Goal: Task Accomplishment & Management: Use online tool/utility

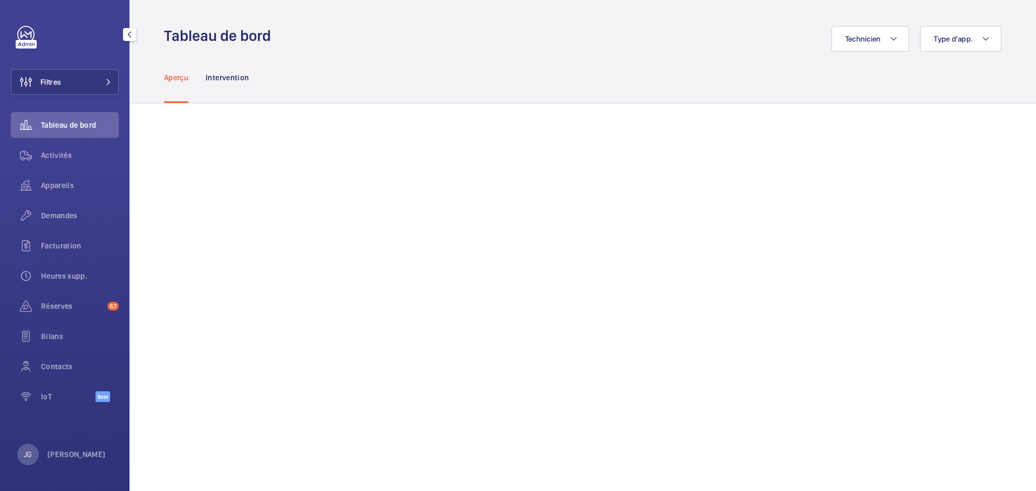
click at [49, 468] on div "Filtres Tableau de bord Activités Appareils Demandes Facturation Heures supp. R…" at bounding box center [64, 245] width 129 height 491
click at [49, 458] on p "[PERSON_NAME]" at bounding box center [76, 454] width 58 height 11
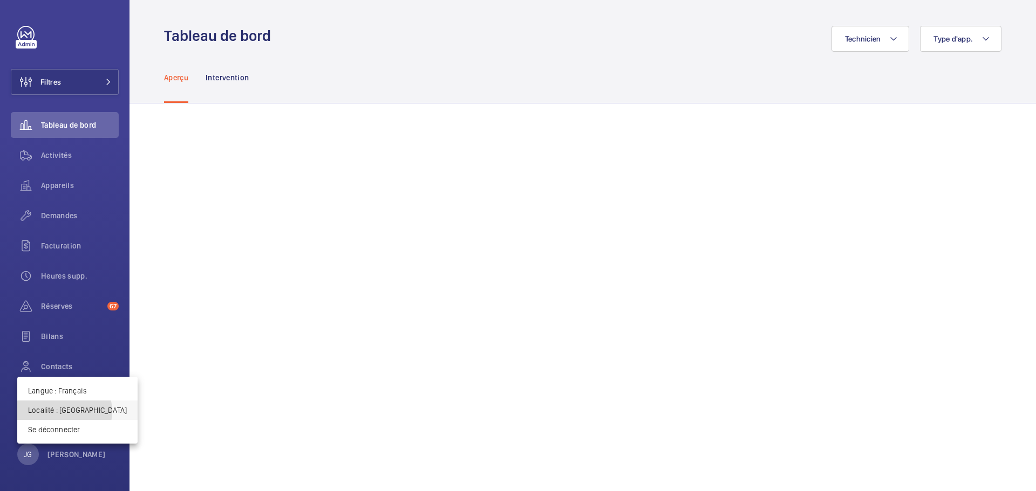
click at [64, 412] on p "Localité : [GEOGRAPHIC_DATA]" at bounding box center [77, 410] width 99 height 11
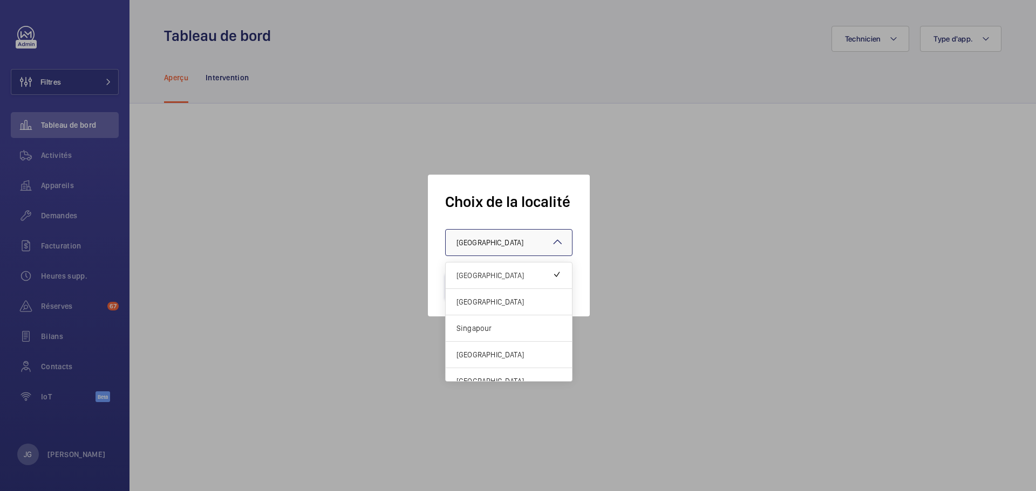
click at [496, 242] on div "× [GEOGRAPHIC_DATA]" at bounding box center [503, 242] width 94 height 11
click at [482, 305] on span "[GEOGRAPHIC_DATA]" at bounding box center [508, 302] width 105 height 11
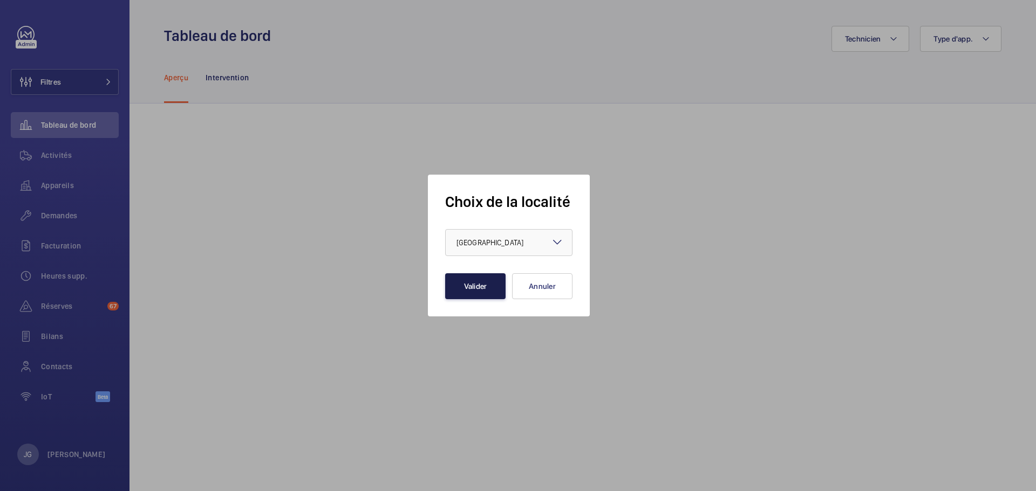
click at [482, 285] on button "Valider" at bounding box center [475, 286] width 60 height 26
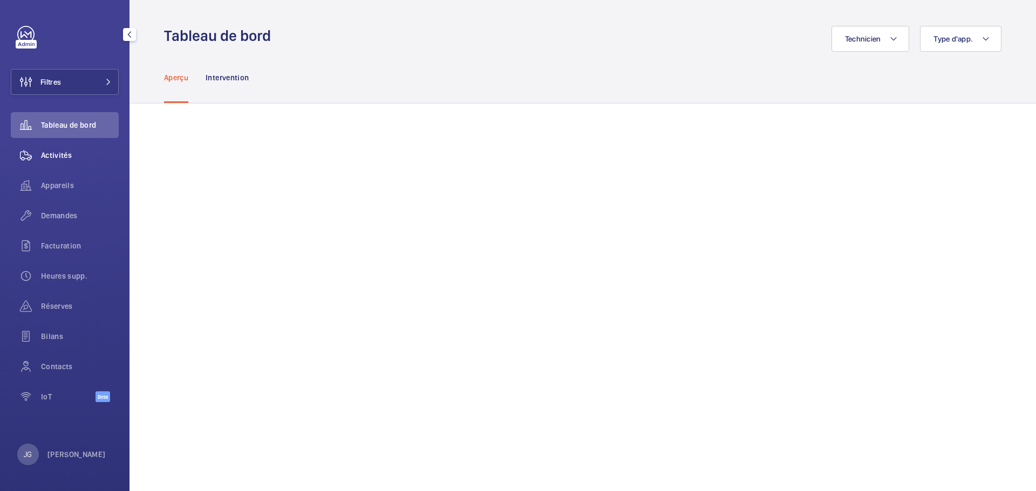
click at [69, 152] on span "Activités" at bounding box center [80, 155] width 78 height 11
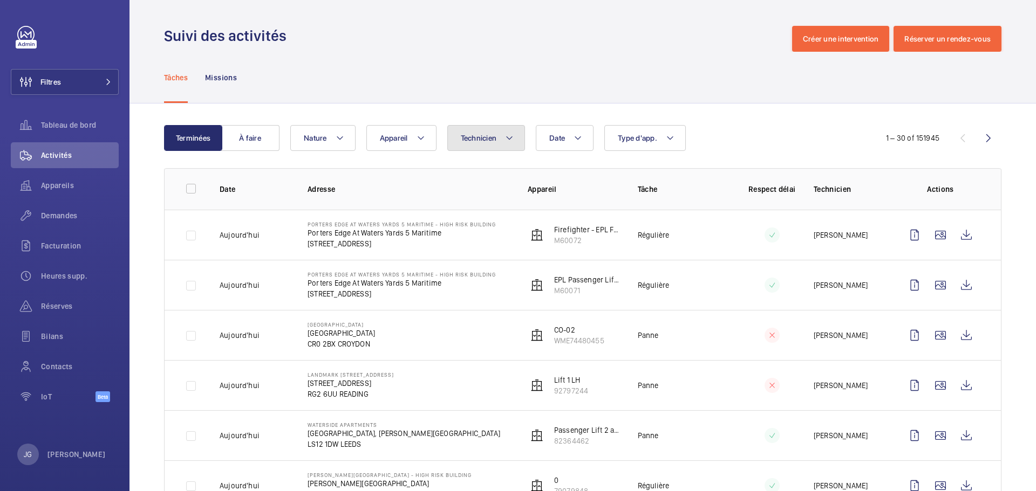
click at [458, 138] on button "Technicien" at bounding box center [486, 138] width 78 height 26
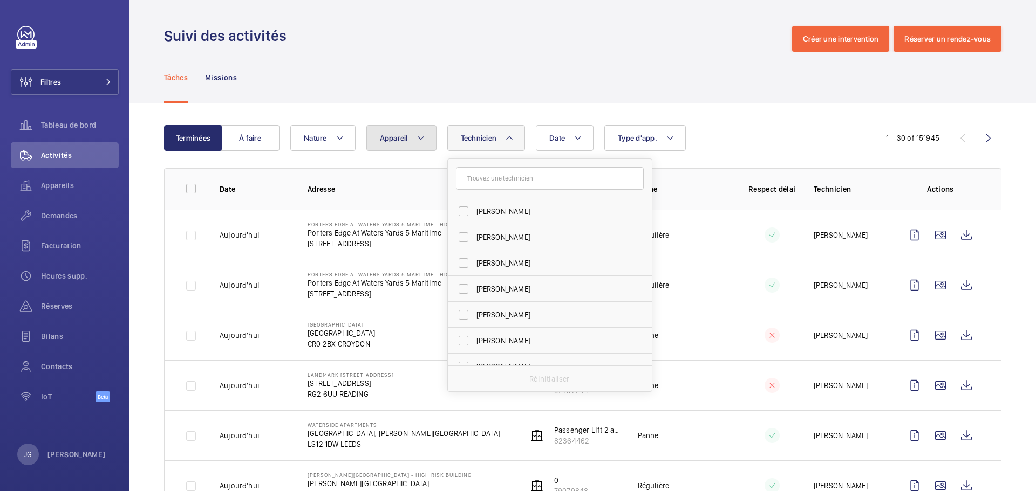
click at [387, 140] on span "Appareil" at bounding box center [394, 138] width 28 height 9
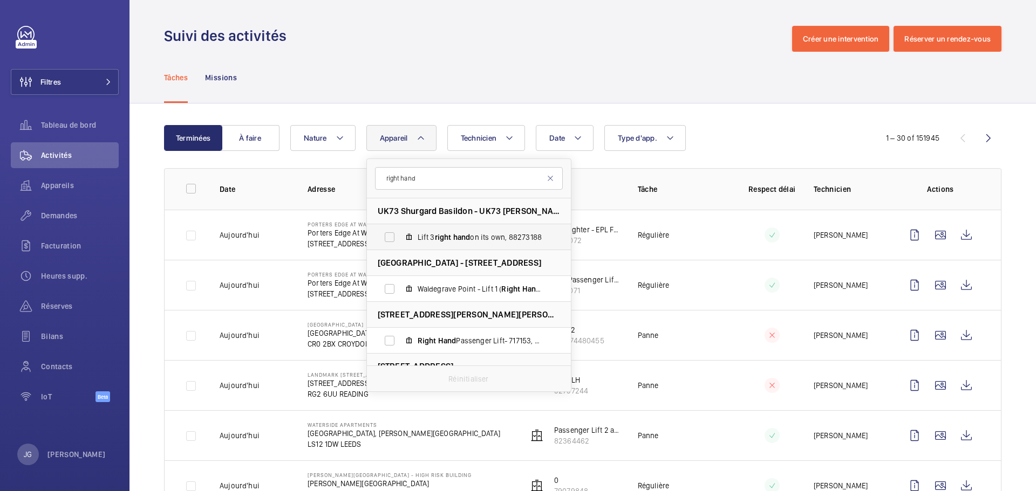
drag, startPoint x: 567, startPoint y: 229, endPoint x: 566, endPoint y: 236, distance: 6.6
click at [566, 236] on li "Lift 3 right hand on its own, 88273188" at bounding box center [469, 237] width 204 height 26
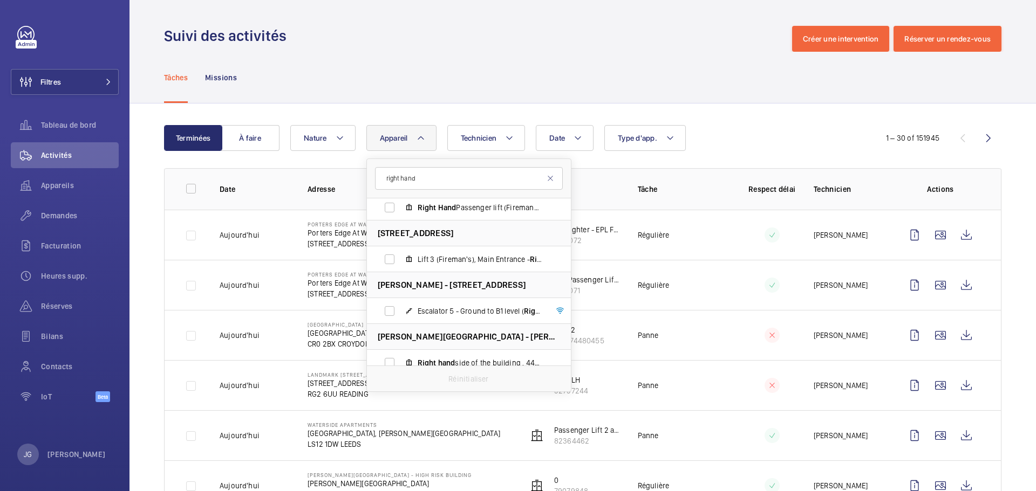
scroll to position [842, 0]
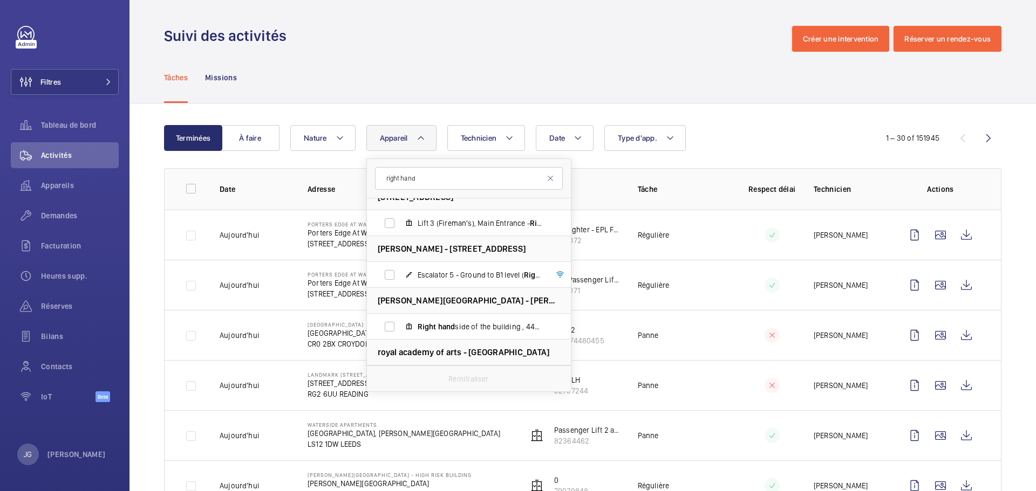
drag, startPoint x: 571, startPoint y: 305, endPoint x: 569, endPoint y: 317, distance: 12.0
click at [569, 317] on div "right hand UK73 Shurgard Basildon - UK73 Shurgard Basildon, SS14 3UL BASILDON L…" at bounding box center [468, 276] width 205 height 234
drag, startPoint x: 567, startPoint y: 306, endPoint x: 567, endPoint y: 313, distance: 6.5
click at [567, 313] on li "Byron House - Byron House Care Home, HP21 9LP AYLESBURY" at bounding box center [469, 301] width 204 height 26
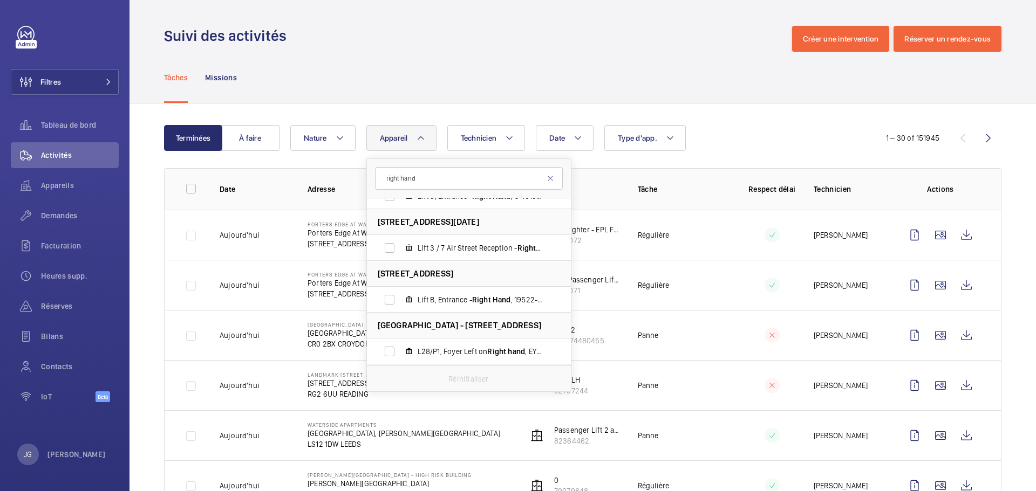
scroll to position [1888, 0]
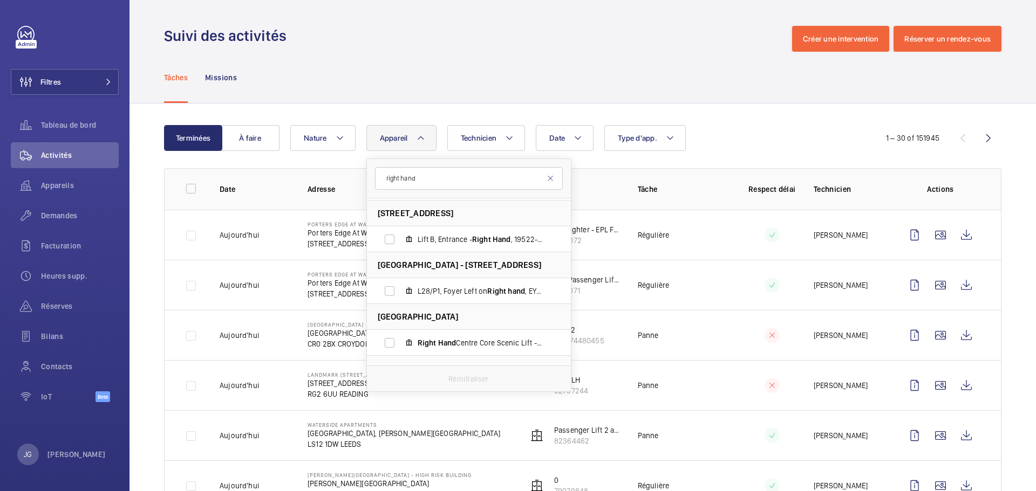
click at [557, 391] on div "Réinitialiser" at bounding box center [469, 379] width 204 height 26
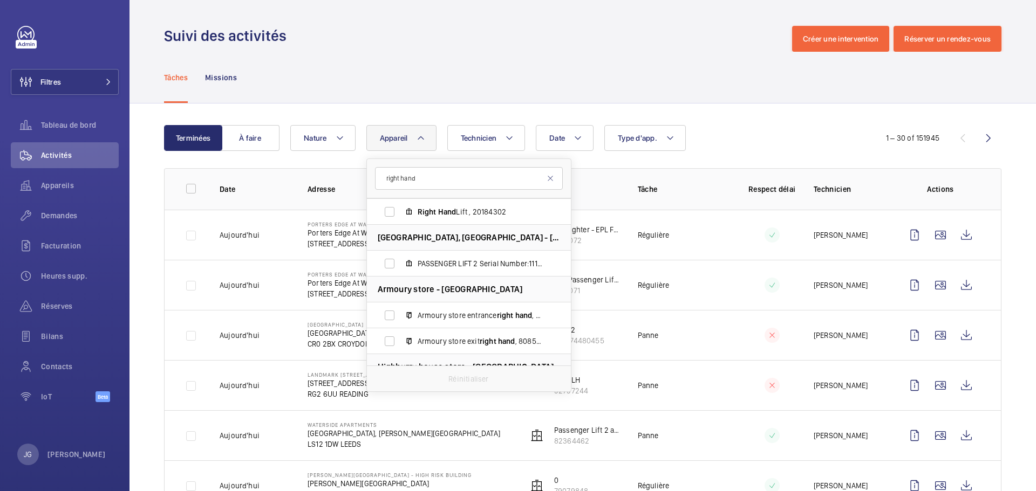
scroll to position [3783, 0]
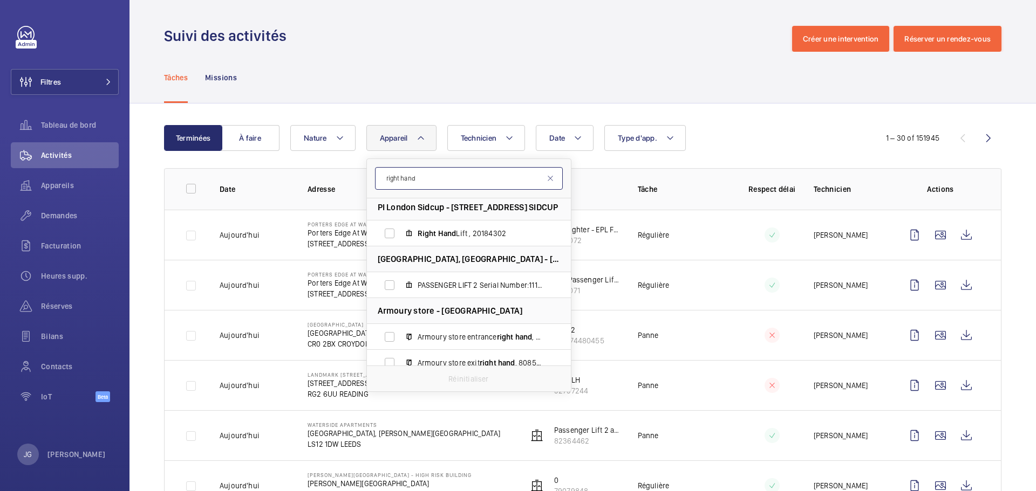
click at [443, 180] on input "right hand" at bounding box center [469, 178] width 188 height 23
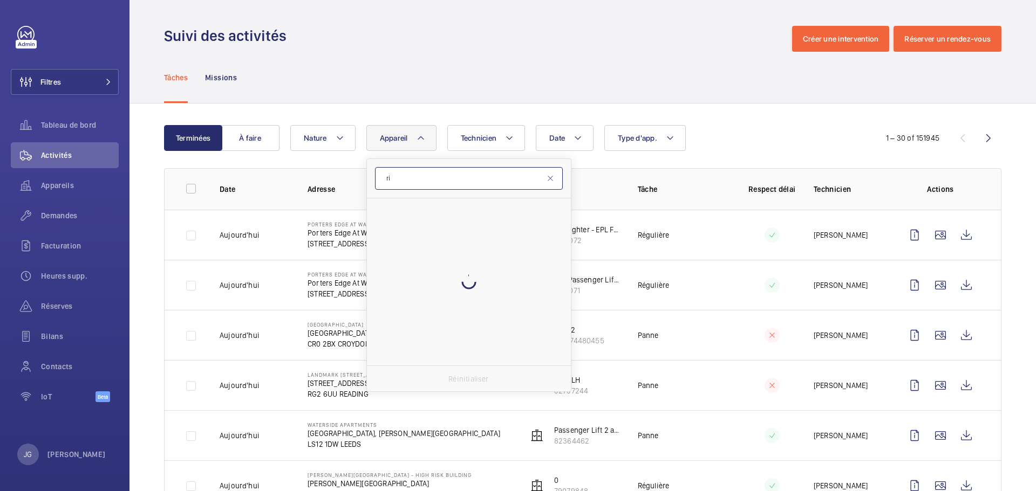
type input "r"
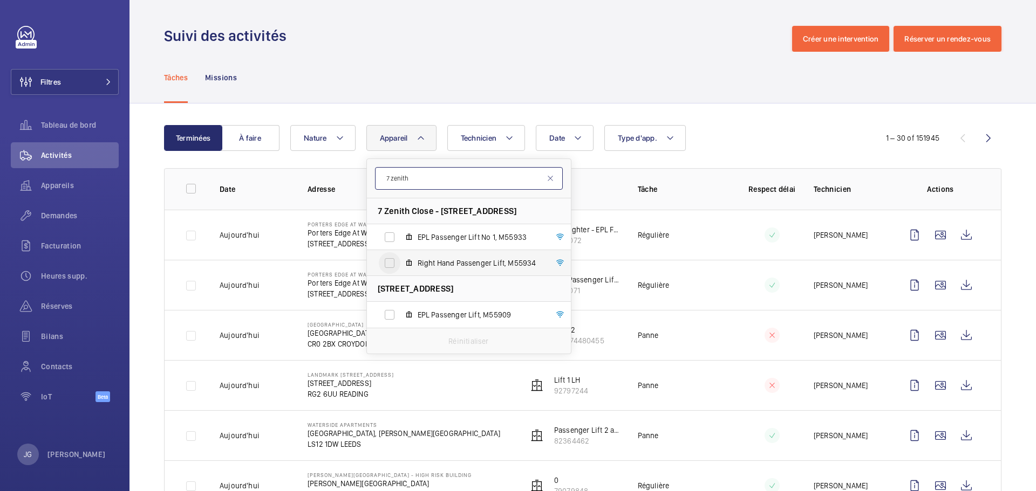
type input "7 zenith"
click at [390, 263] on input "Right Hand Passenger Lift, M55934" at bounding box center [390, 263] width 22 height 22
checkbox input "true"
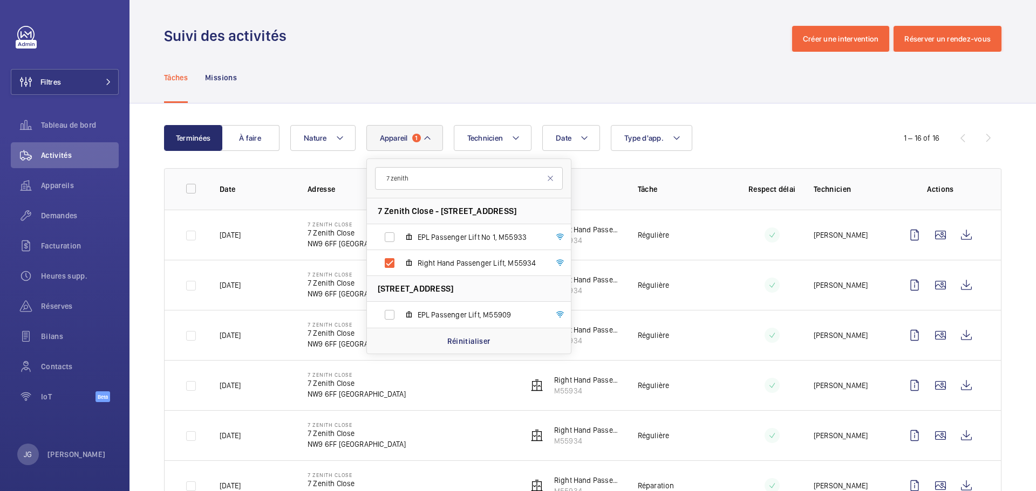
click at [418, 52] on div "Tâches Missions" at bounding box center [582, 77] width 837 height 51
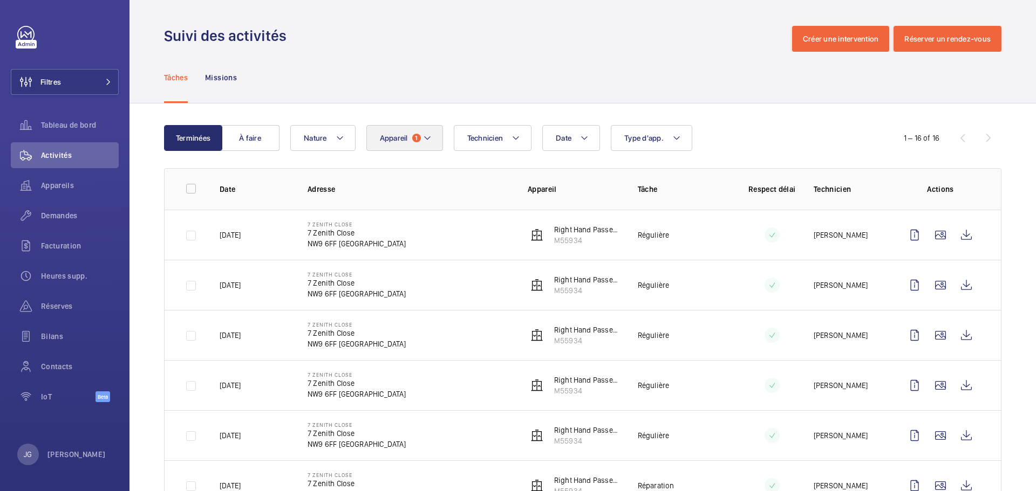
click at [416, 135] on span "1" at bounding box center [416, 138] width 9 height 9
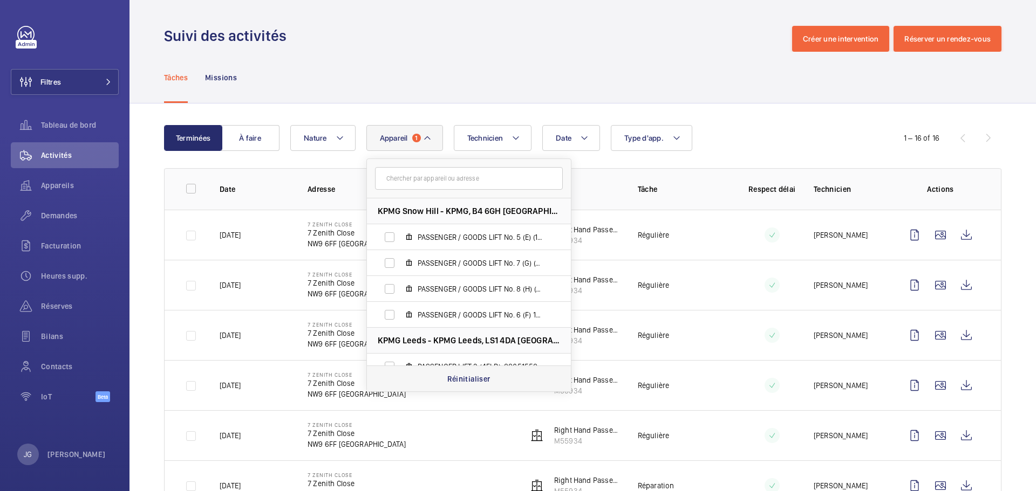
click at [456, 376] on p "Réinitialiser" at bounding box center [468, 379] width 43 height 11
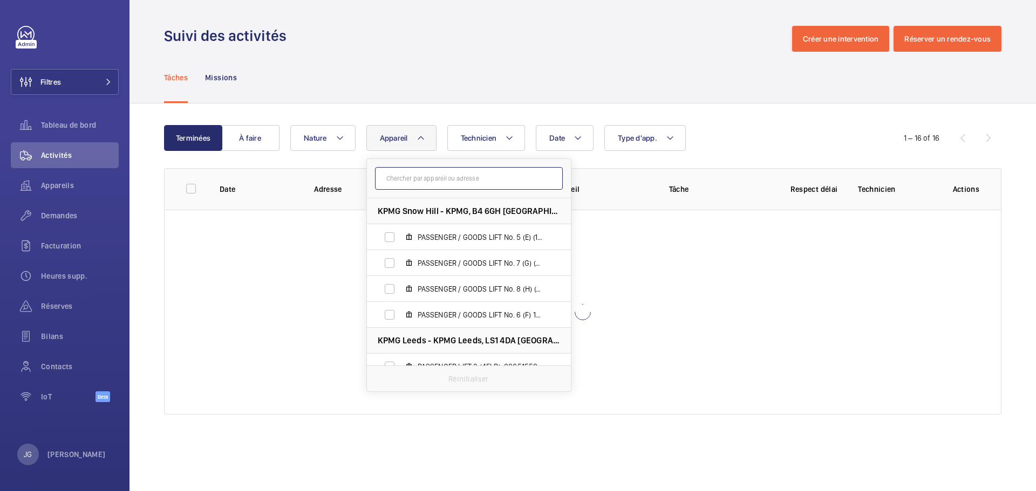
click at [404, 181] on input "text" at bounding box center [469, 178] width 188 height 23
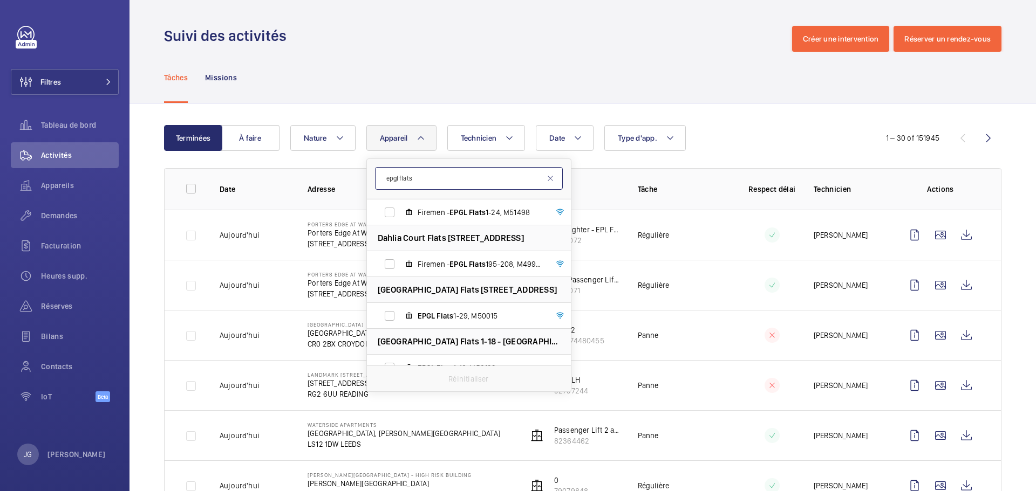
scroll to position [195, 0]
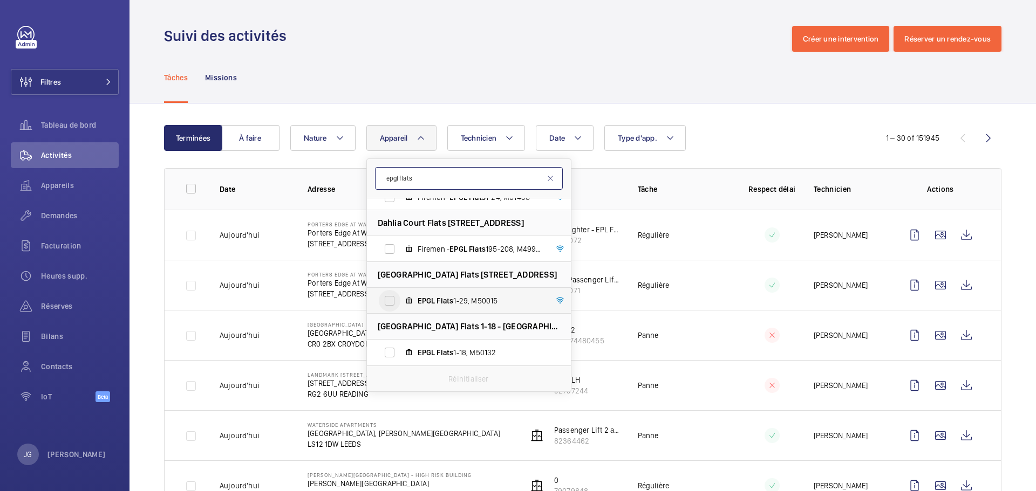
type input "epgl flats"
click at [383, 305] on input "EPGL Flats 1-29, M50015" at bounding box center [390, 301] width 22 height 22
checkbox input "true"
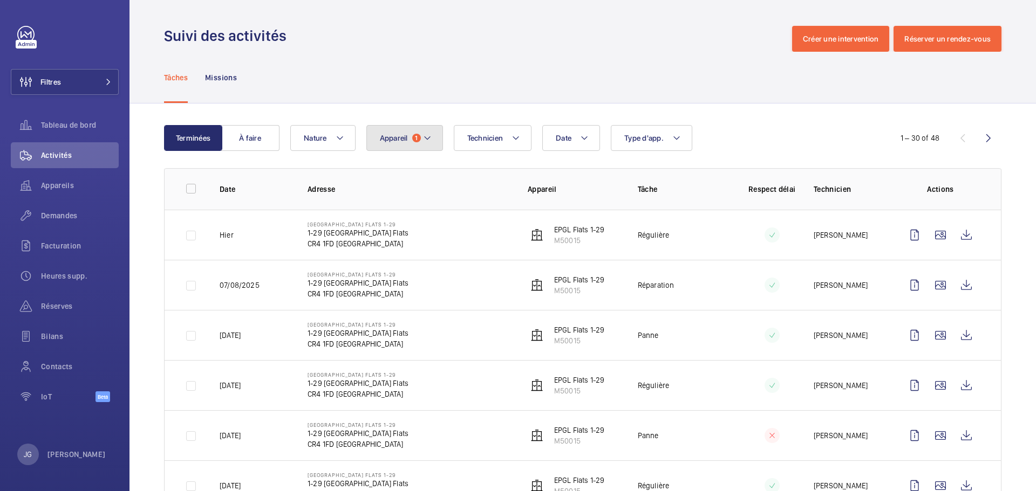
click at [414, 141] on span "1" at bounding box center [416, 138] width 9 height 9
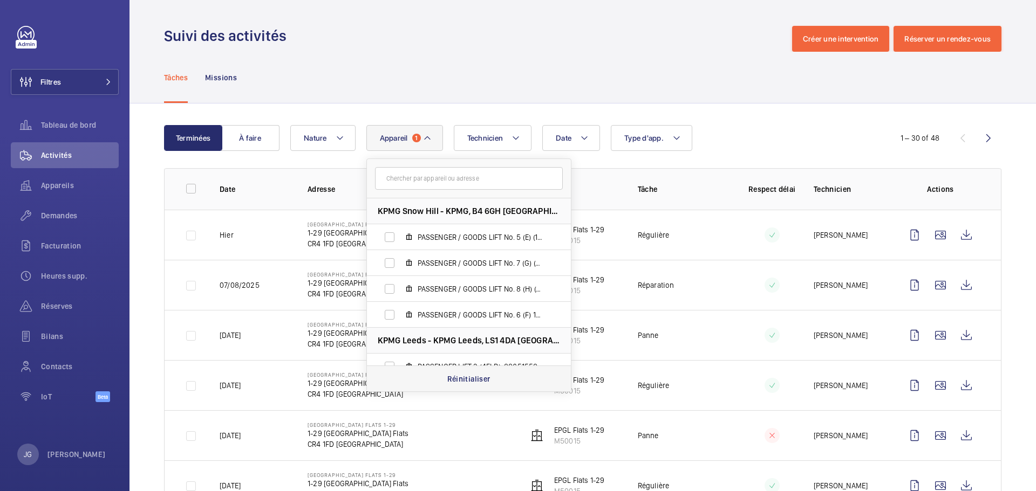
click at [469, 375] on p "Réinitialiser" at bounding box center [468, 379] width 43 height 11
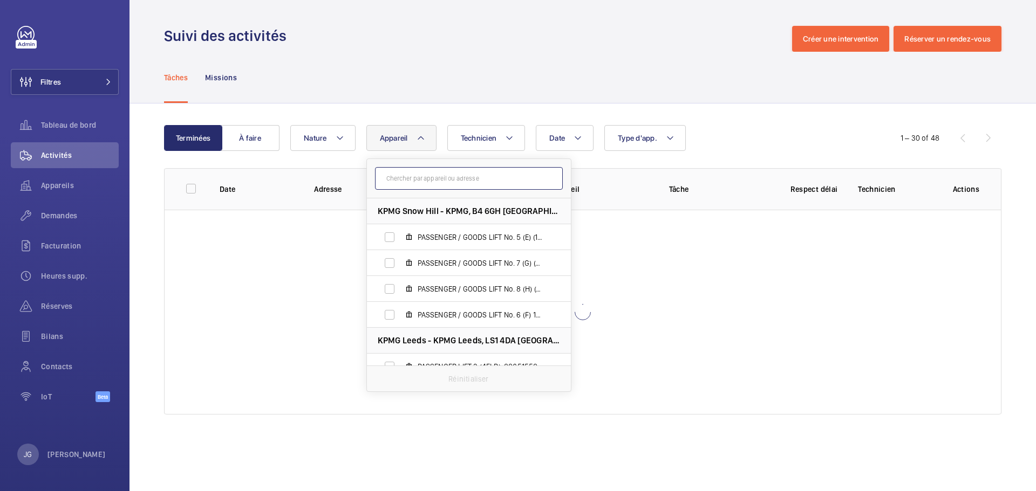
click at [434, 177] on input "text" at bounding box center [469, 178] width 188 height 23
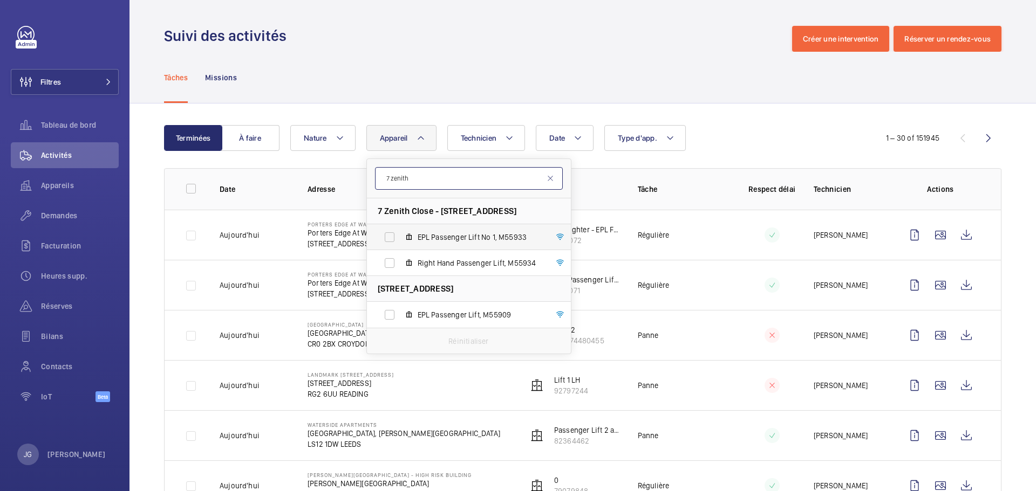
type input "7 zenith"
click at [478, 240] on span "EPL Passenger Lift No 1, M55933" at bounding box center [479, 237] width 125 height 11
click at [400, 240] on input "EPL Passenger Lift No 1, M55933" at bounding box center [390, 238] width 22 height 22
checkbox input "true"
